Goal: Task Accomplishment & Management: Manage account settings

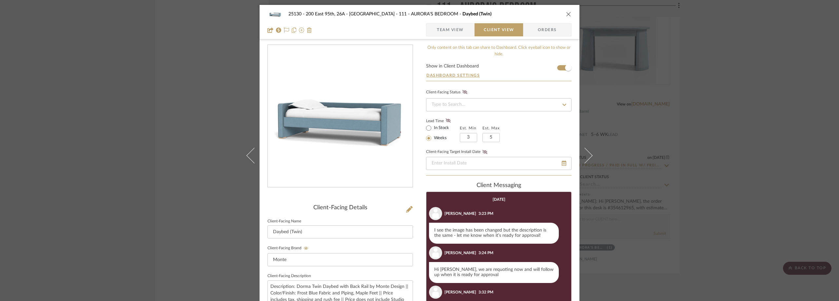
scroll to position [117, 0]
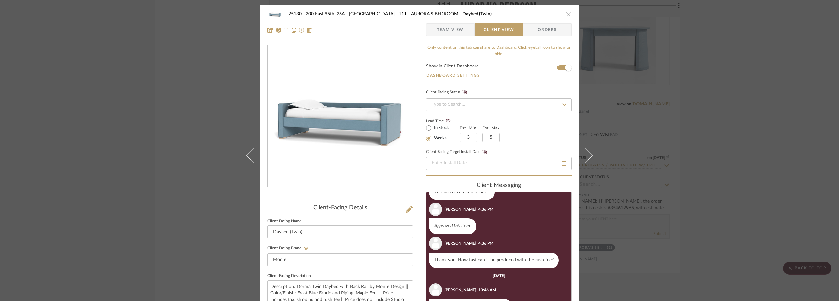
click at [170, 85] on div "25130 - 200 East 95th, 26A - Kosheleva 111 - AURORA'S BEDROOM Daybed (Twin) Tea…" at bounding box center [419, 150] width 839 height 301
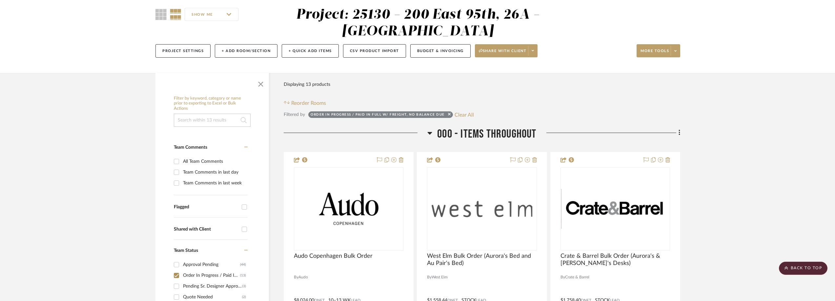
scroll to position [0, 0]
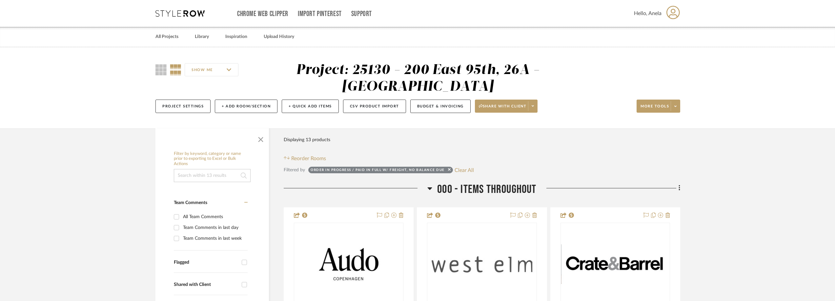
click at [186, 10] on icon at bounding box center [179, 13] width 49 height 7
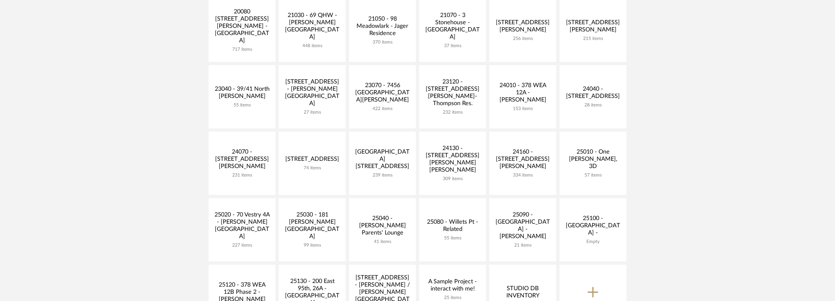
scroll to position [131, 0]
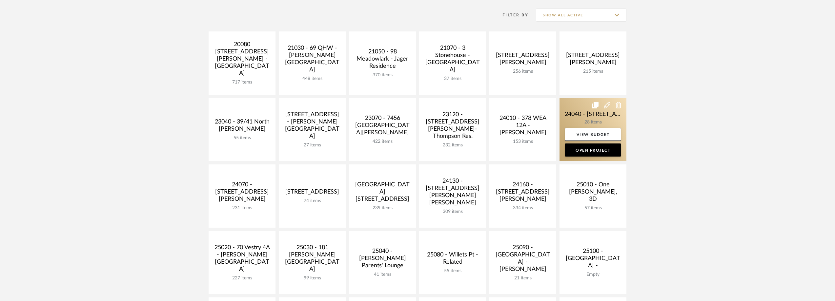
click at [588, 110] on link at bounding box center [592, 129] width 67 height 63
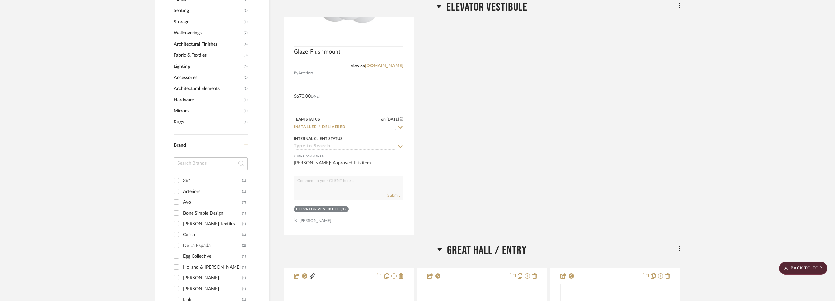
scroll to position [525, 0]
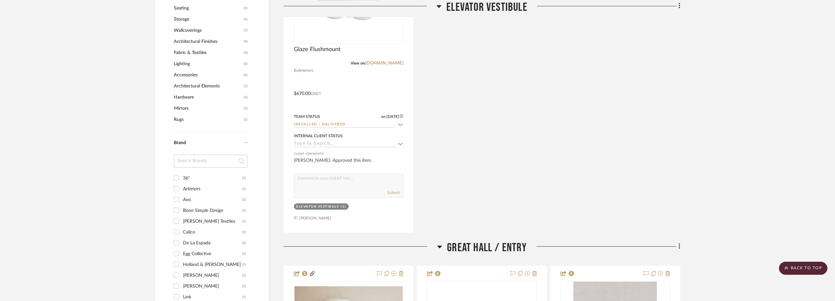
click at [194, 165] on input at bounding box center [211, 161] width 74 height 13
type input "wor"
click at [195, 177] on div "Workroom Services" at bounding box center [212, 178] width 59 height 10
click at [182, 177] on input "Workroom Services (1)" at bounding box center [176, 178] width 10 height 10
checkbox input "true"
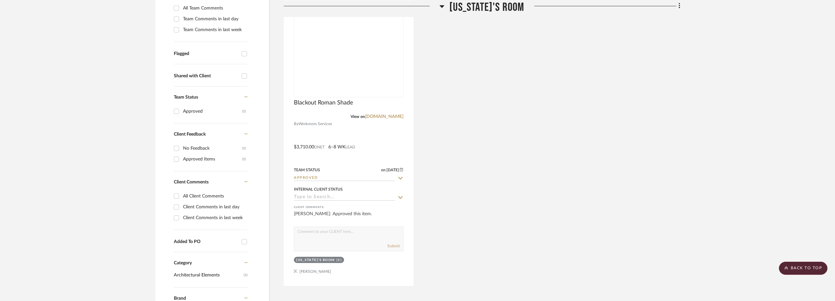
scroll to position [152, 0]
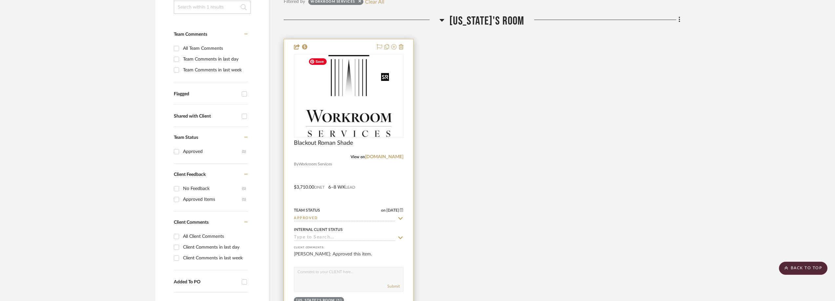
click at [0, 0] on img at bounding box center [0, 0] width 0 height 0
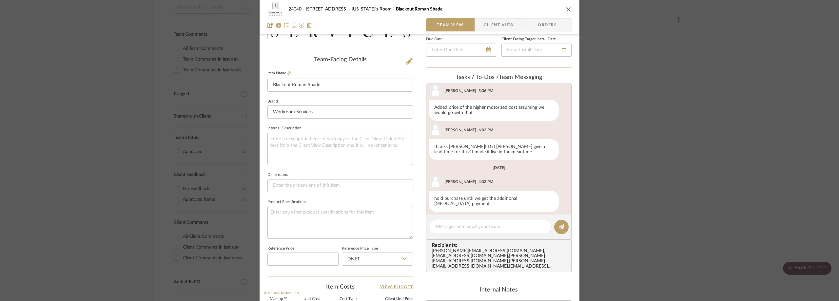
scroll to position [98, 0]
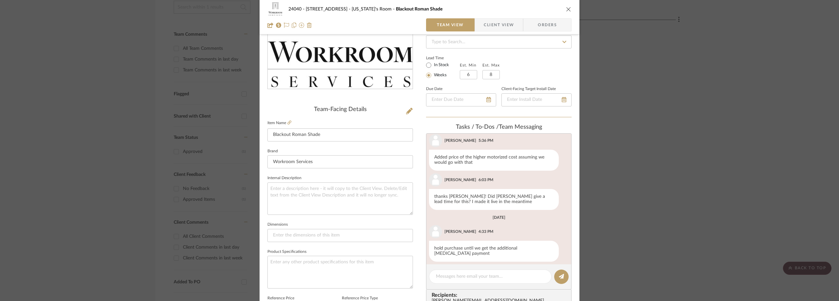
click at [666, 138] on div "24040 - 171 [GEOGRAPHIC_DATA] [US_STATE]'s Room Blackout Roman Shade Team View …" at bounding box center [419, 150] width 839 height 301
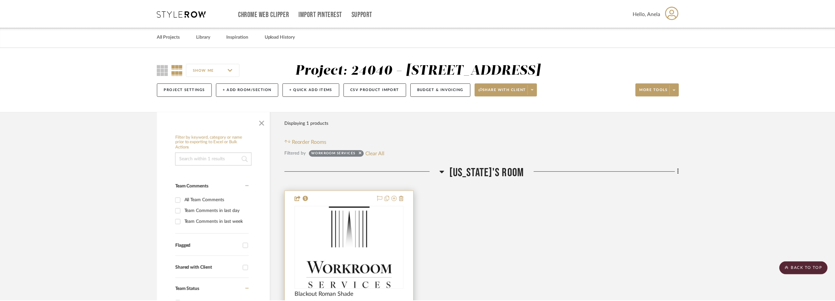
scroll to position [152, 0]
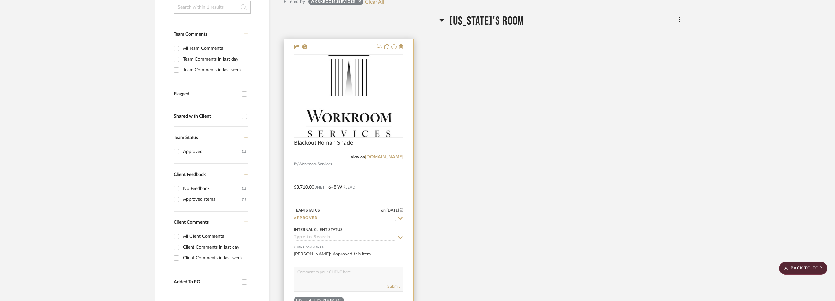
click at [401, 217] on icon at bounding box center [400, 218] width 6 height 5
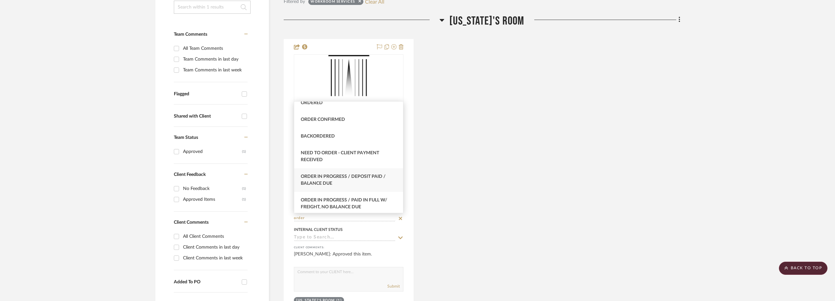
scroll to position [33, 0]
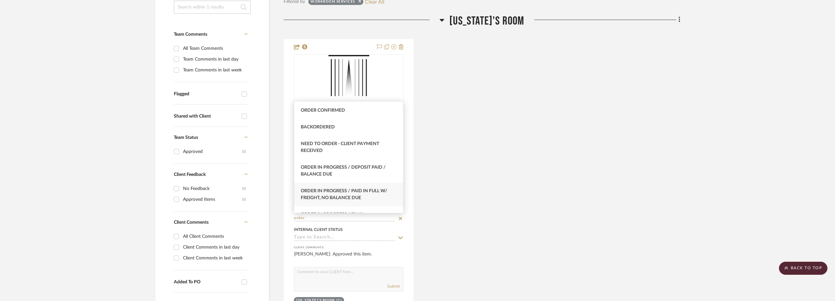
type input "order"
click at [369, 198] on div "Order In Progress / Paid In Full w/ Freight, No Balance due" at bounding box center [348, 195] width 109 height 24
type input "[DATE]"
type input "Order In Progress / Paid In Full w/ Freight, No Balance due"
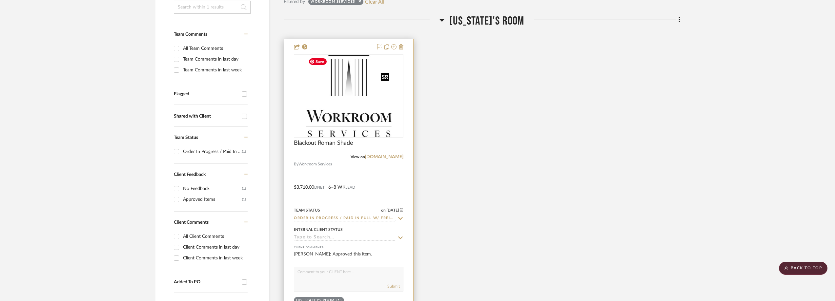
click at [353, 107] on img "0" at bounding box center [349, 96] width 86 height 82
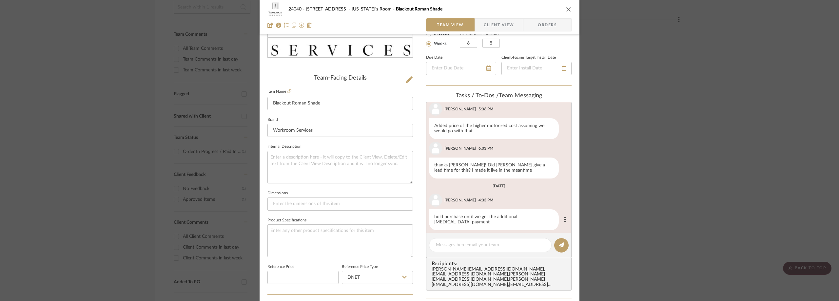
scroll to position [131, 0]
click at [456, 240] on div at bounding box center [490, 244] width 123 height 14
click at [457, 243] on textarea at bounding box center [490, 244] width 109 height 7
paste textarea "Hi [PERSON_NAME], Could you please let me know the cost?"
type textarea "Hi [PERSON_NAME], Could you please let me know the cost?"
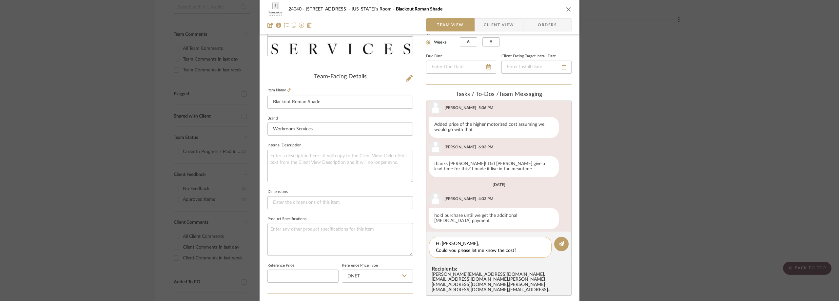
scroll to position [0, 0]
drag, startPoint x: 516, startPoint y: 250, endPoint x: 392, endPoint y: 235, distance: 124.8
click at [392, 235] on div "24040 - 171 [GEOGRAPHIC_DATA] [US_STATE]'s Room Blackout Roman Shade Team View …" at bounding box center [420, 185] width 320 height 622
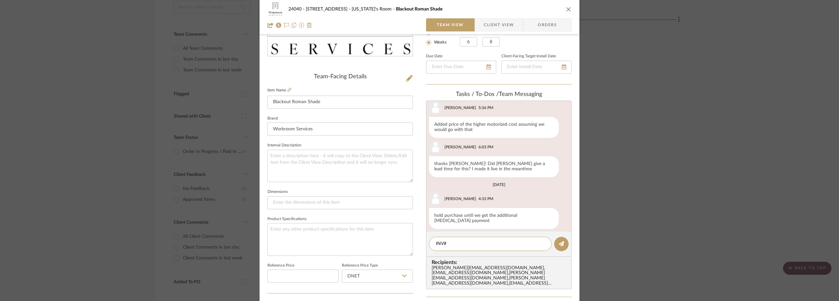
paste textarea "4629"
type textarea "INV#4629"
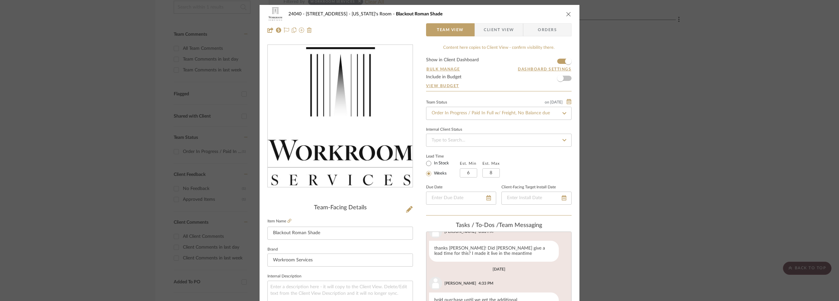
click at [97, 208] on div "24040 - 171 [GEOGRAPHIC_DATA] [US_STATE]'s Room Blackout Roman Shade Team View …" at bounding box center [419, 150] width 839 height 301
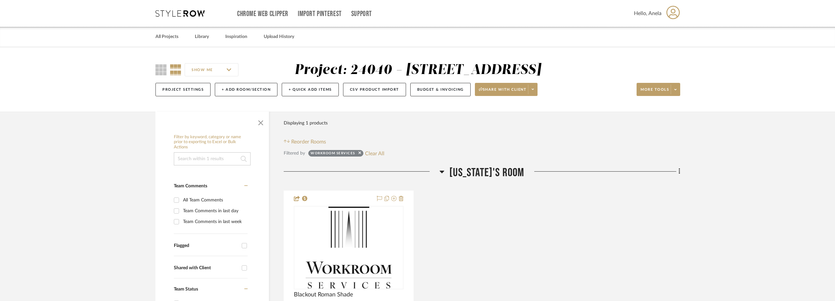
click at [373, 155] on button "Clear All" at bounding box center [374, 153] width 19 height 9
checkbox input "false"
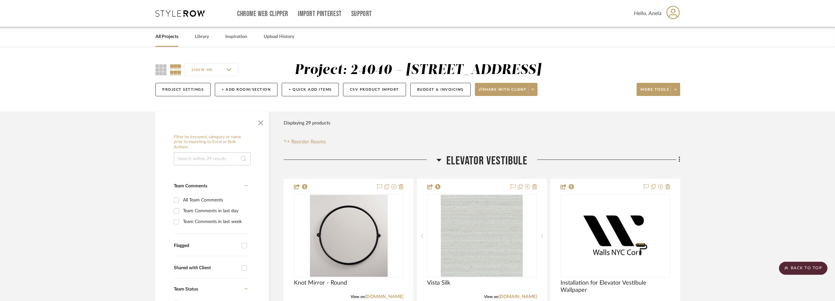
click at [165, 13] on icon at bounding box center [179, 13] width 49 height 7
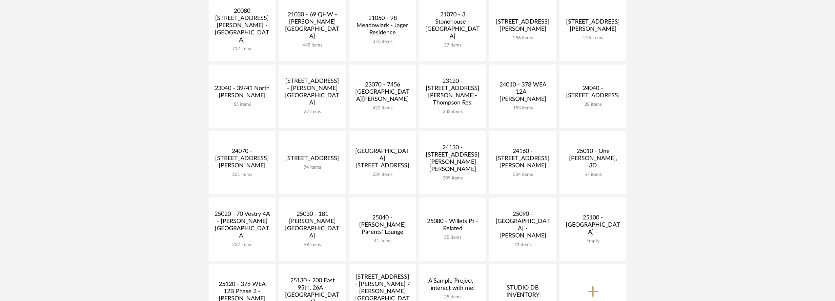
scroll to position [164, 0]
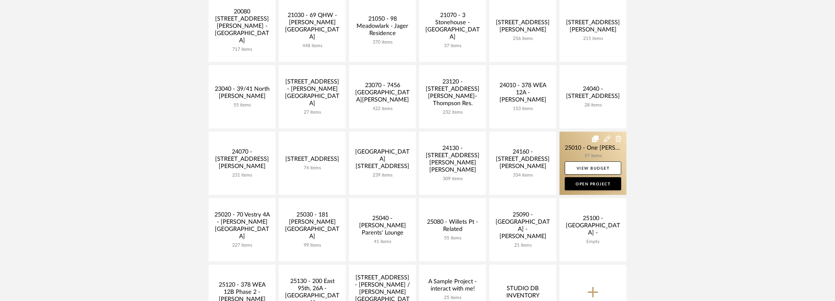
click at [575, 152] on link at bounding box center [592, 163] width 67 height 63
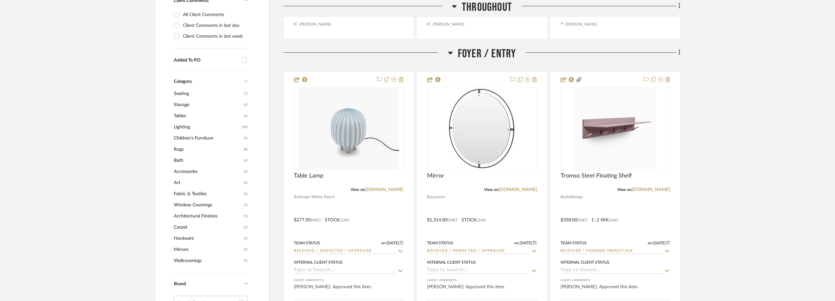
scroll to position [492, 0]
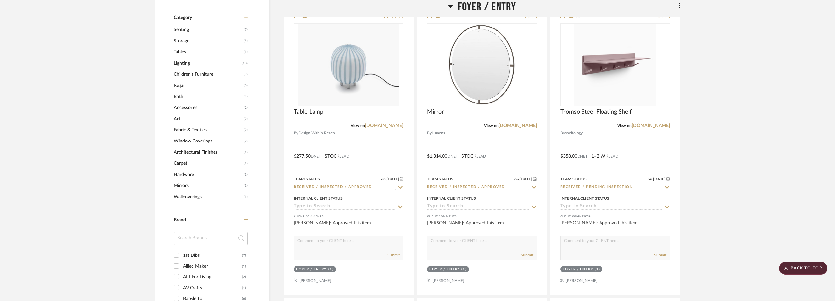
click at [192, 249] on div at bounding box center [211, 241] width 74 height 18
click at [192, 252] on div "1st Dibs" at bounding box center [212, 255] width 59 height 10
click at [182, 252] on input "1st Dibs (2)" at bounding box center [176, 255] width 10 height 10
checkbox input "true"
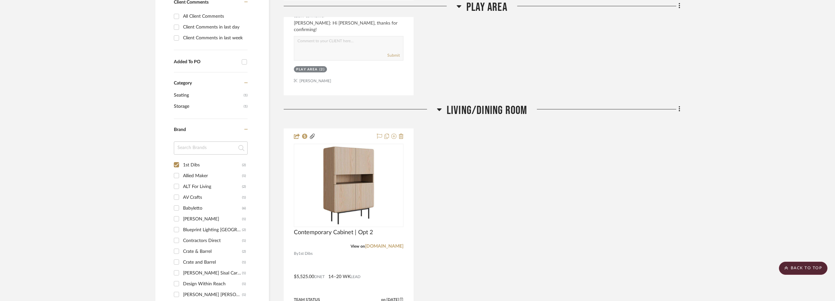
scroll to position [481, 0]
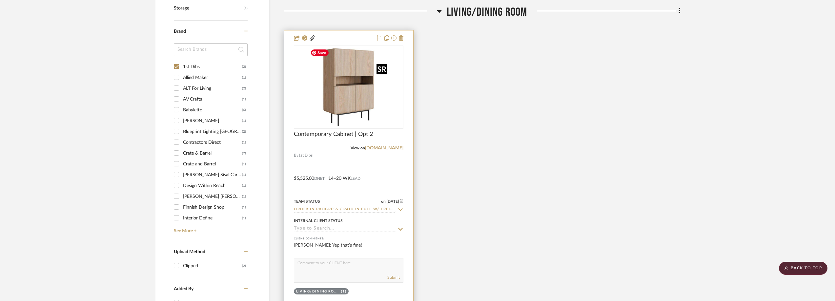
click at [0, 0] on img at bounding box center [0, 0] width 0 height 0
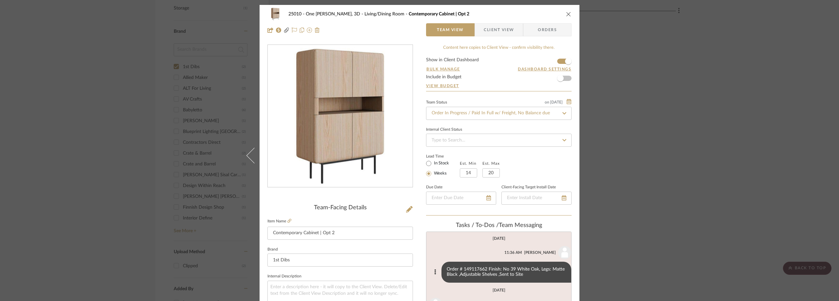
scroll to position [426, 0]
